Goal: Transaction & Acquisition: Purchase product/service

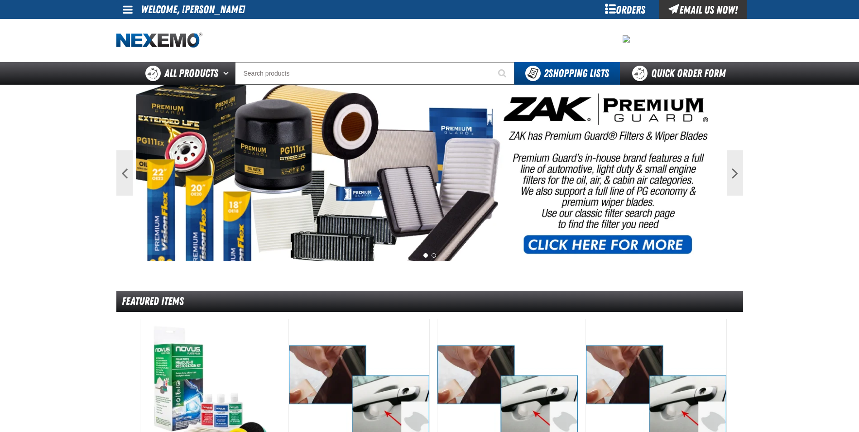
click at [353, 59] on div at bounding box center [429, 40] width 627 height 43
click at [343, 67] on input "Search" at bounding box center [374, 73] width 279 height 23
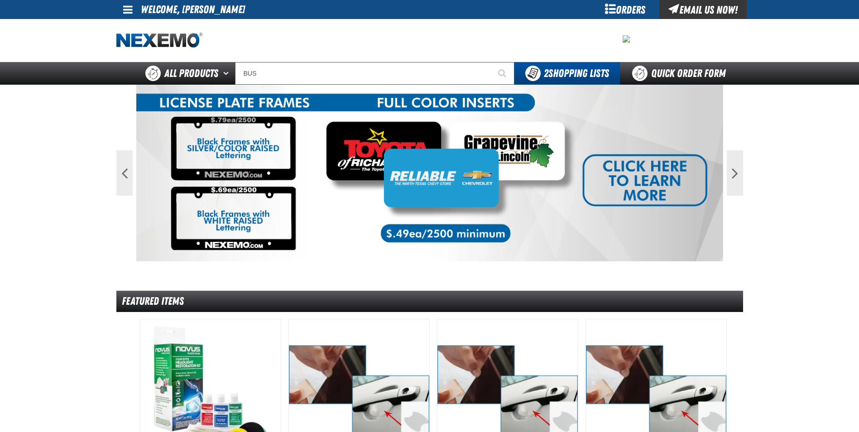
click at [161, 12] on li "Welcome, [PERSON_NAME]" at bounding box center [193, 9] width 104 height 19
click at [130, 10] on span at bounding box center [128, 9] width 10 height 11
click at [197, 12] on li "Welcome, [PERSON_NAME]" at bounding box center [193, 9] width 104 height 19
drag, startPoint x: 197, startPoint y: 12, endPoint x: 264, endPoint y: 76, distance: 93.2
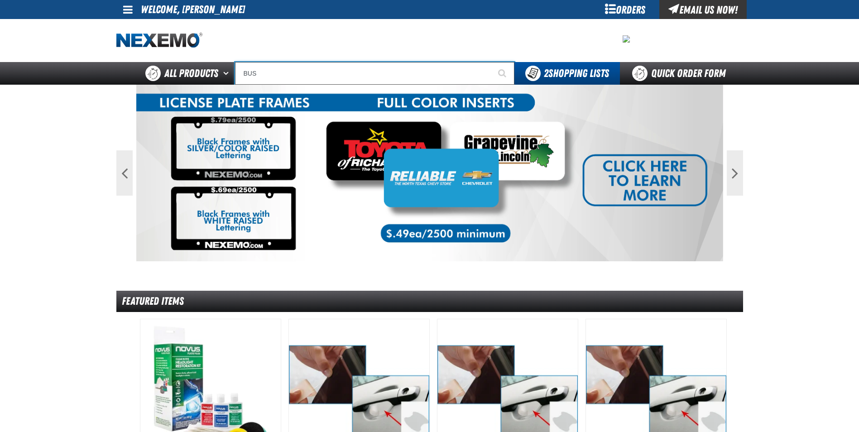
click at [264, 76] on input "BUS" at bounding box center [374, 73] width 279 height 23
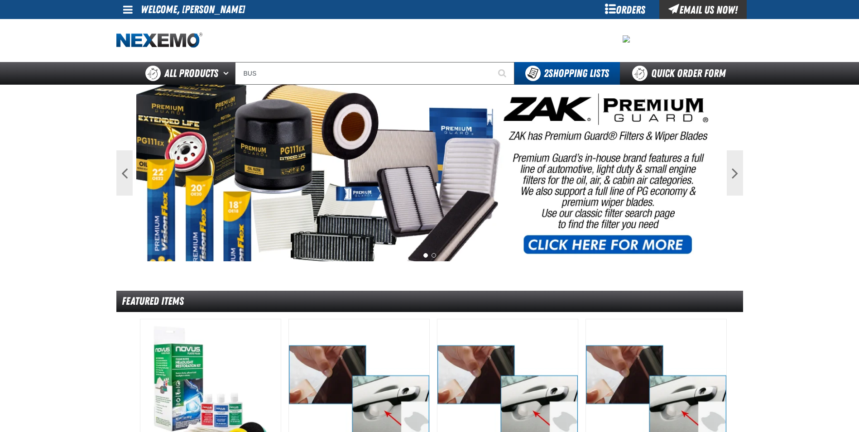
click at [208, 10] on li "Welcome, [PERSON_NAME]" at bounding box center [193, 9] width 104 height 19
click at [209, 10] on li "Welcome, [PERSON_NAME]" at bounding box center [193, 9] width 104 height 19
click at [120, 7] on link at bounding box center [128, 9] width 24 height 19
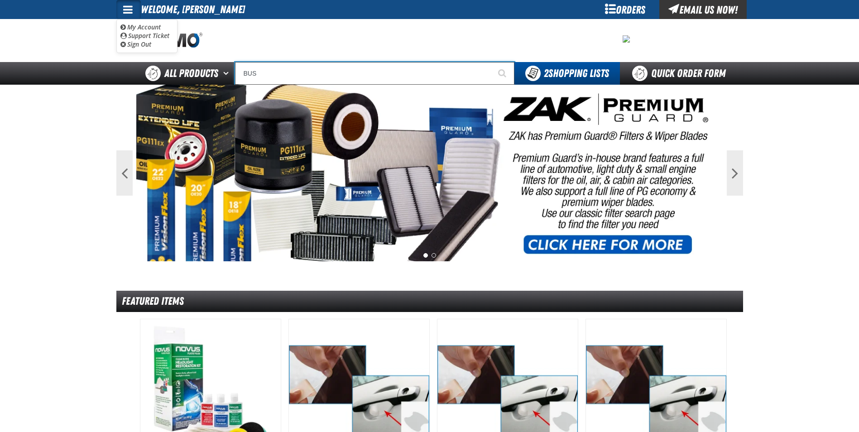
click at [273, 72] on input "BUS" at bounding box center [374, 73] width 279 height 23
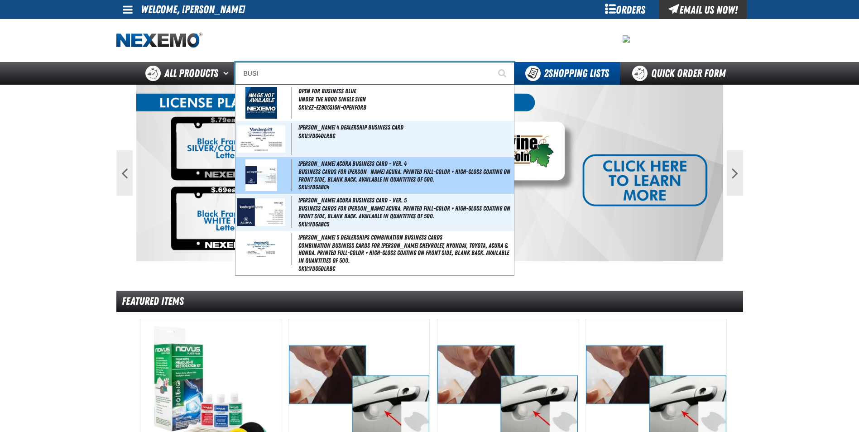
click at [275, 178] on img at bounding box center [262, 175] width 32 height 32
type input "Vandergriff Acura Business Card - Ver. 4"
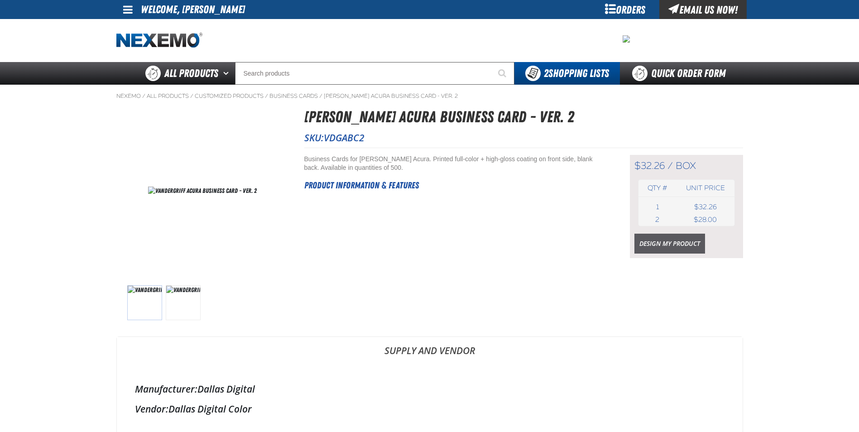
click at [664, 244] on link "Design My Product" at bounding box center [670, 244] width 71 height 20
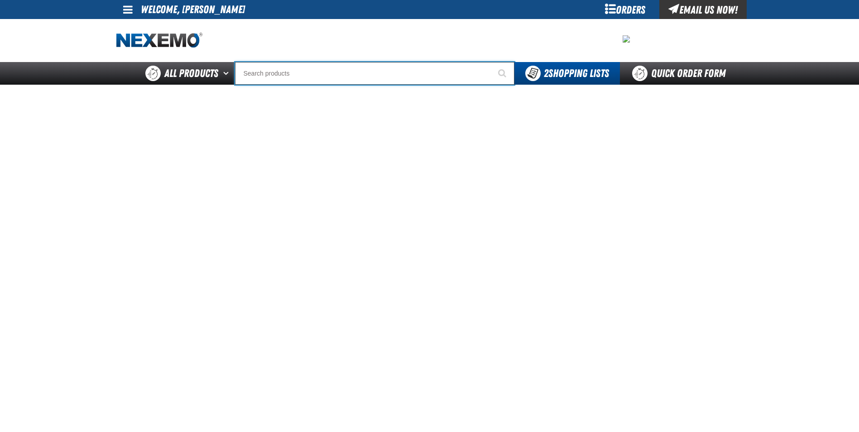
click at [326, 76] on input "Search" at bounding box center [374, 73] width 279 height 23
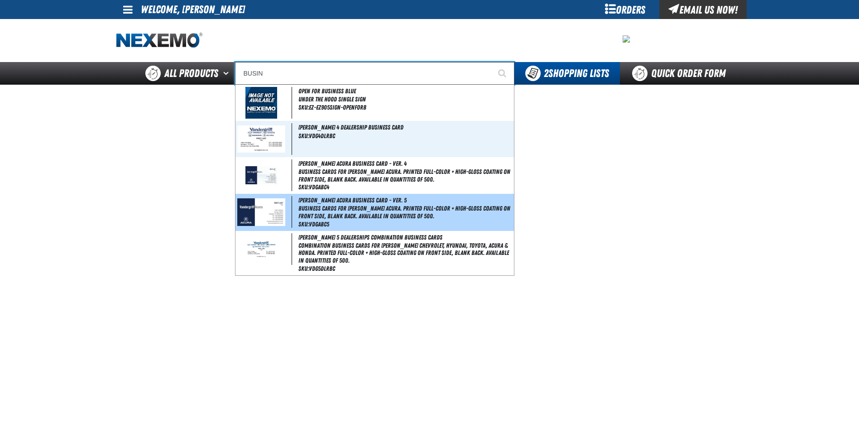
click at [260, 210] on img at bounding box center [261, 212] width 48 height 28
type input "[PERSON_NAME] Acura Business Card - Ver. 5"
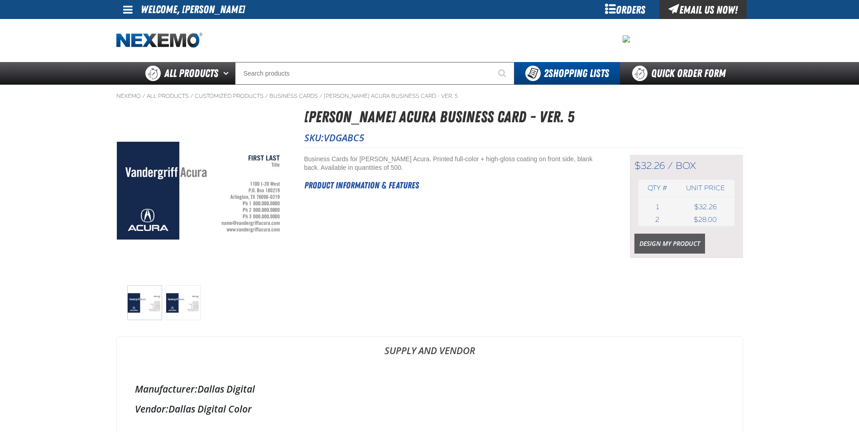
click at [662, 248] on link "Design My Product" at bounding box center [670, 244] width 71 height 20
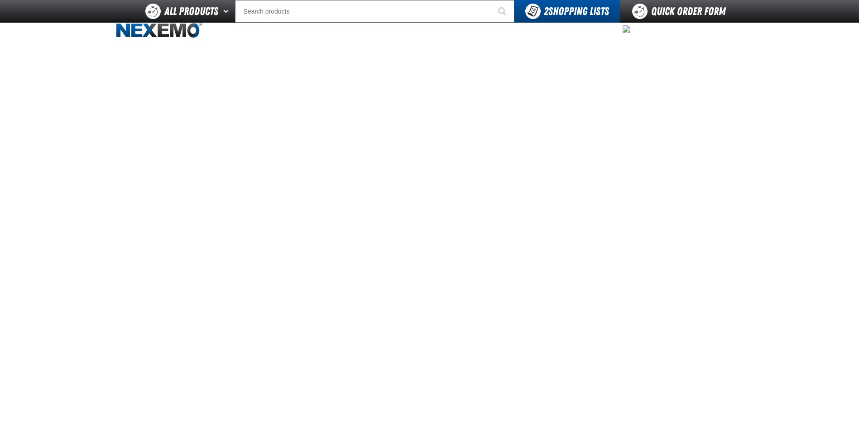
scroll to position [9, 0]
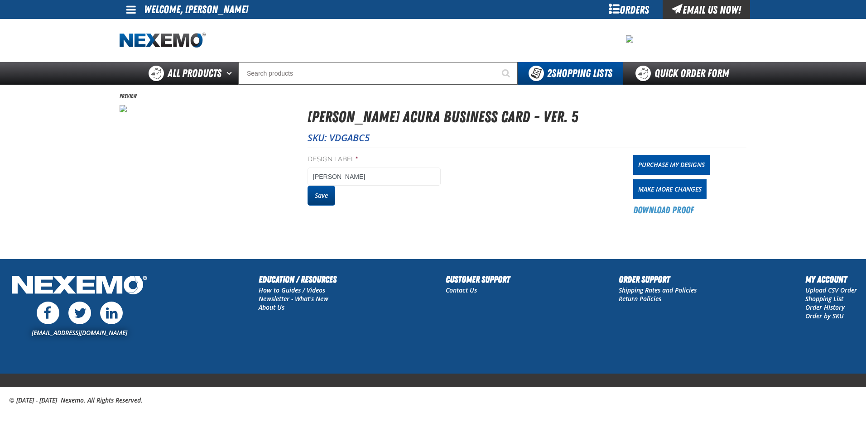
click at [321, 197] on button "Save" at bounding box center [322, 196] width 28 height 20
click at [671, 165] on link "Purchase My Designs" at bounding box center [671, 165] width 77 height 20
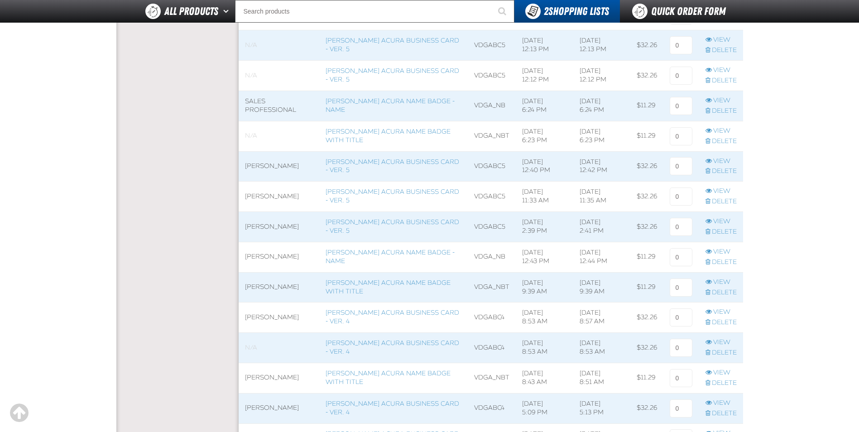
scroll to position [362, 0]
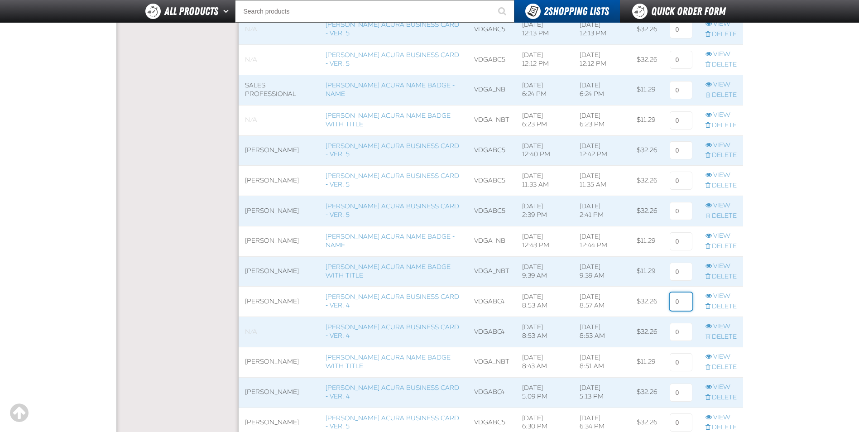
click at [677, 299] on input at bounding box center [681, 302] width 23 height 18
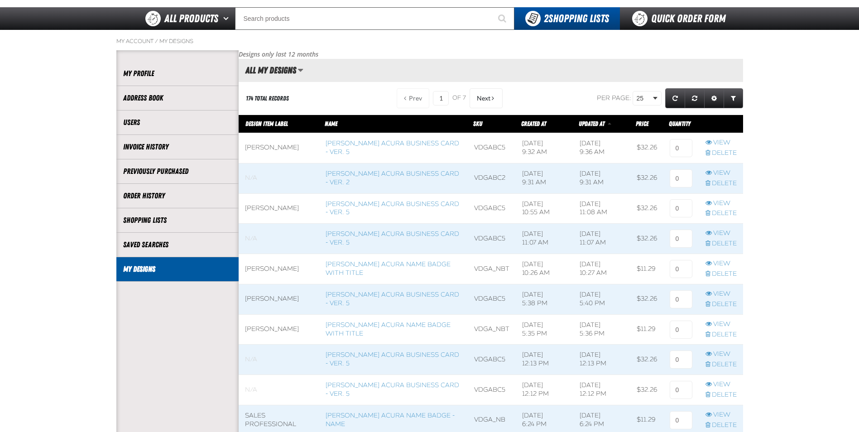
scroll to position [45, 0]
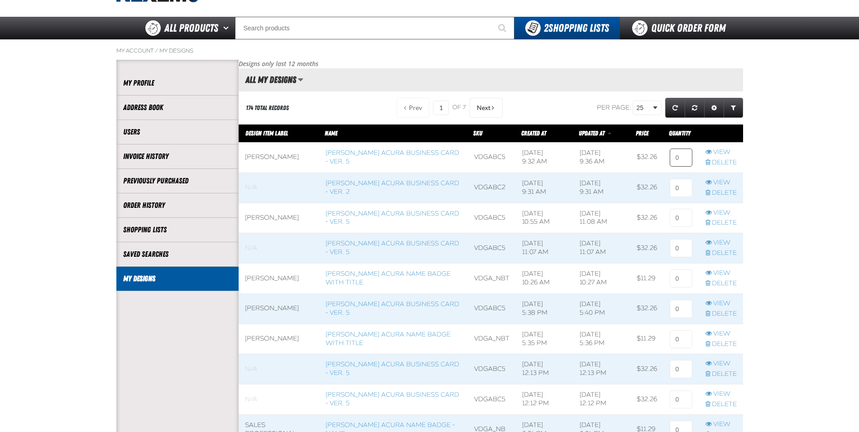
type input "1"
click at [672, 158] on input at bounding box center [681, 158] width 23 height 18
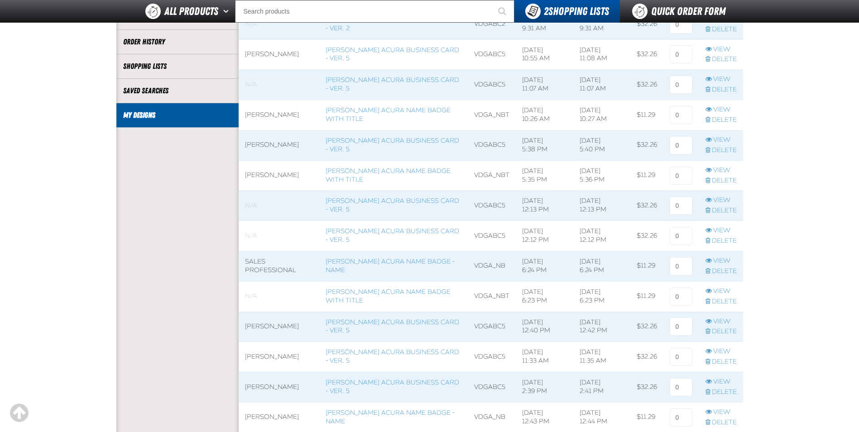
scroll to position [272, 0]
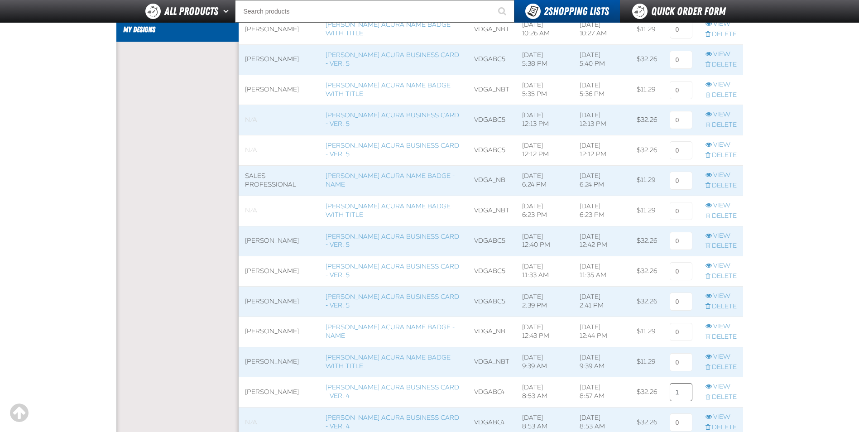
type input "1"
click at [676, 393] on input "1" at bounding box center [681, 392] width 23 height 18
type input "1"
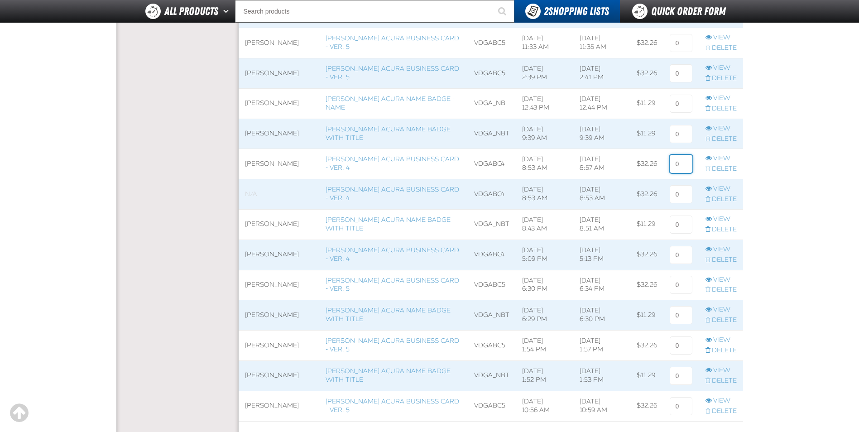
scroll to position [362, 0]
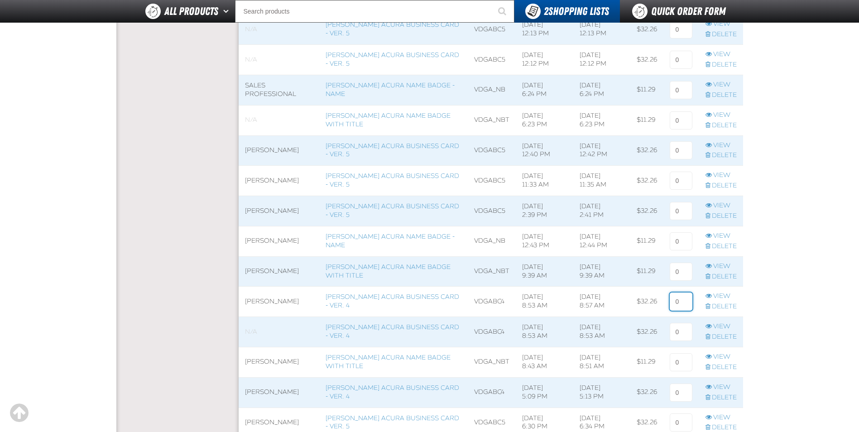
type input "1"
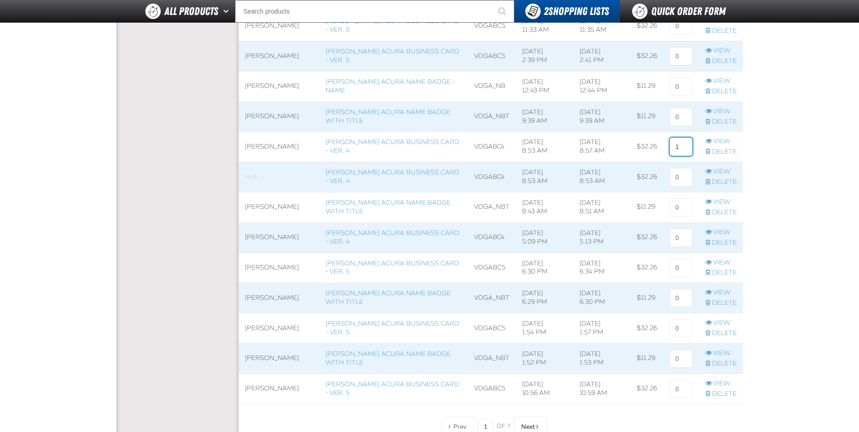
scroll to position [589, 0]
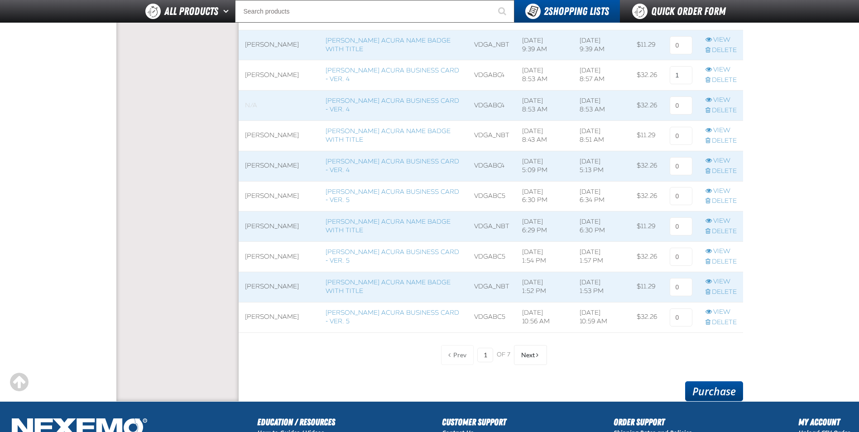
click at [715, 390] on link "Purchase" at bounding box center [714, 391] width 58 height 20
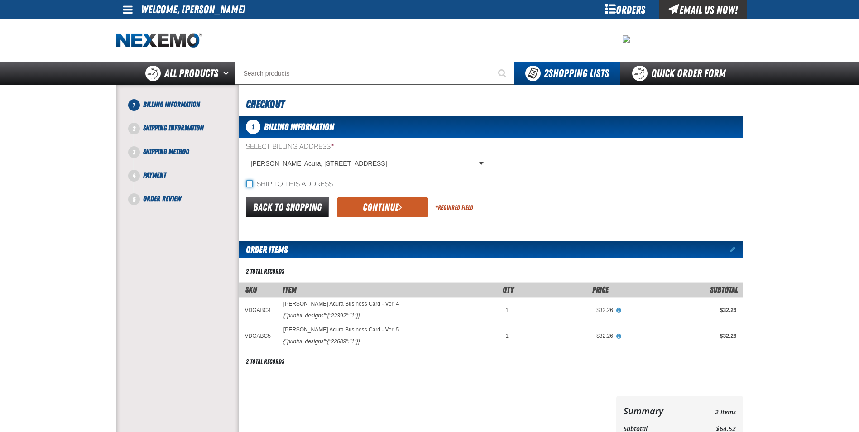
click at [248, 186] on input "Ship to this address" at bounding box center [249, 183] width 7 height 7
checkbox input "true"
click at [373, 203] on button "Continue" at bounding box center [382, 207] width 91 height 20
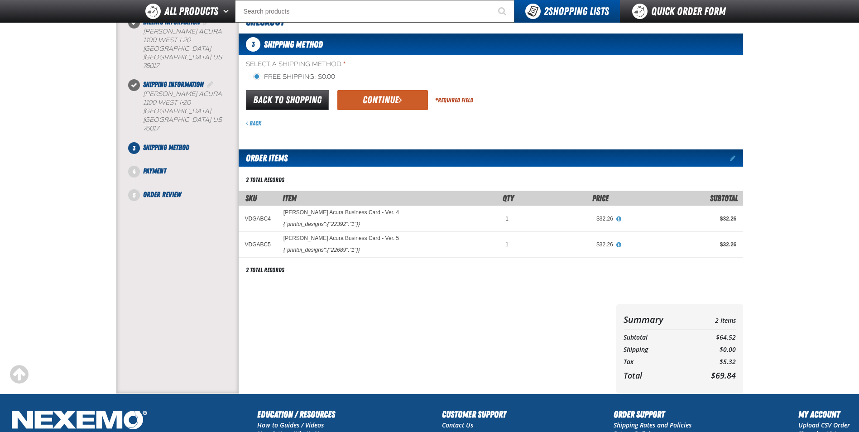
scroll to position [59, 0]
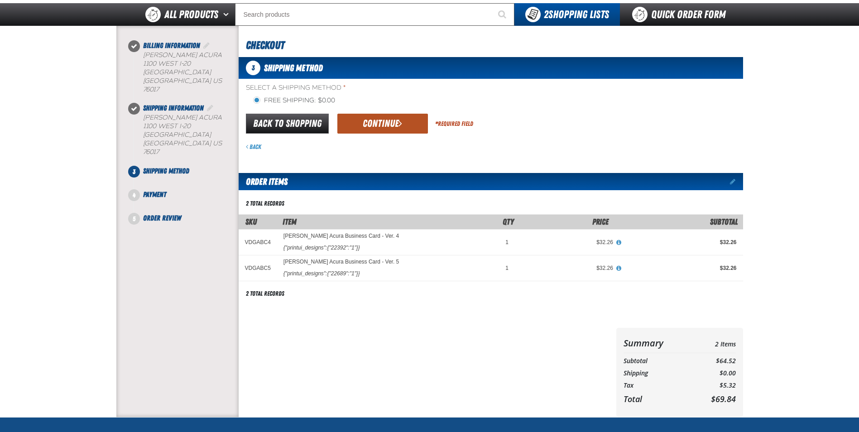
click at [381, 127] on button "Continue" at bounding box center [382, 124] width 91 height 20
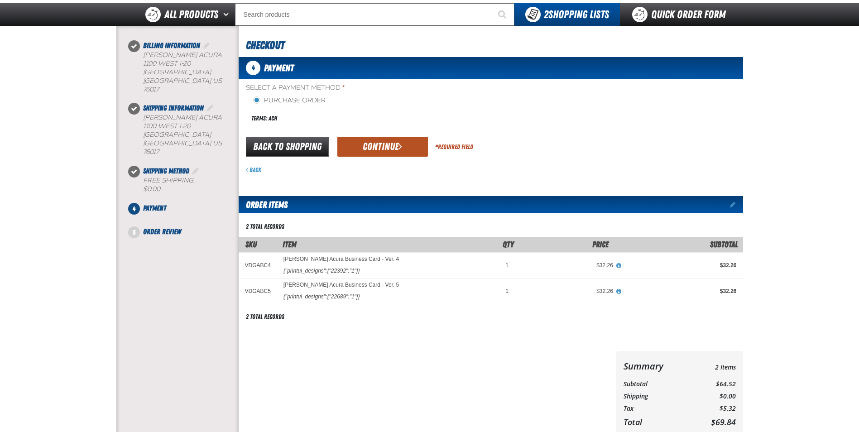
click at [393, 144] on button "Continue" at bounding box center [382, 147] width 91 height 20
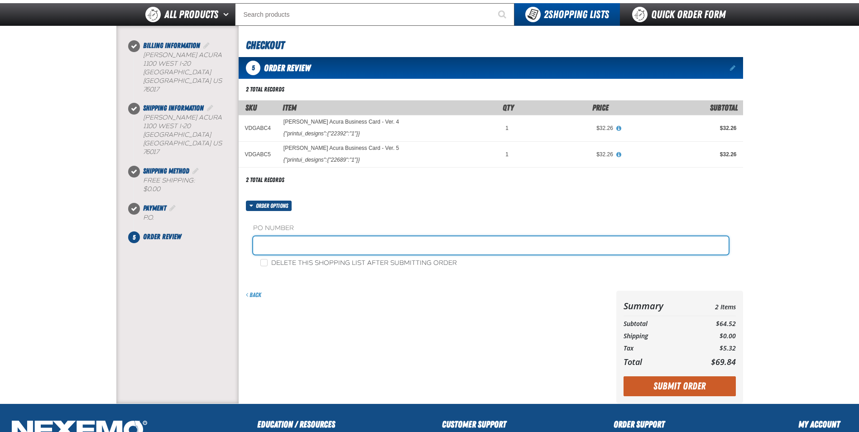
click at [284, 238] on input "text" at bounding box center [491, 245] width 476 height 18
type input "VERON SHORTER"
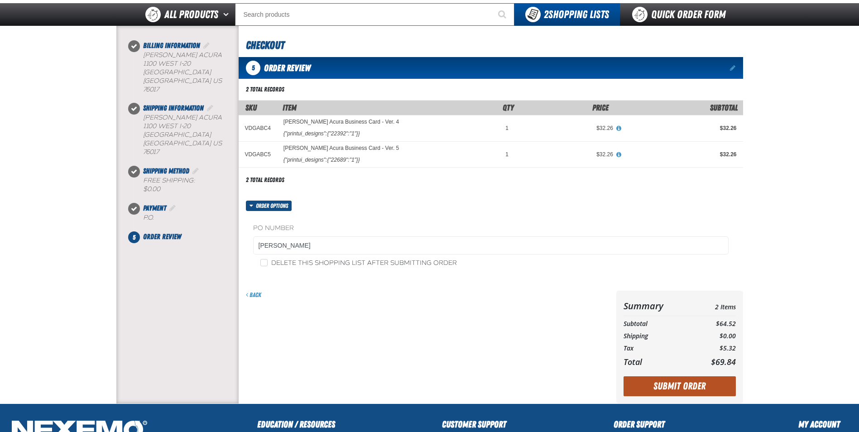
click at [667, 390] on button "Submit Order" at bounding box center [680, 386] width 112 height 20
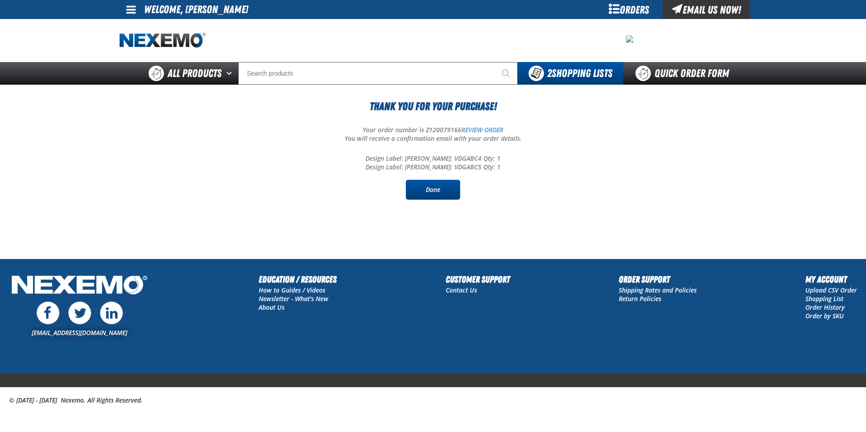
click at [429, 192] on link "Done" at bounding box center [433, 190] width 54 height 20
